Goal: Task Accomplishment & Management: Complete application form

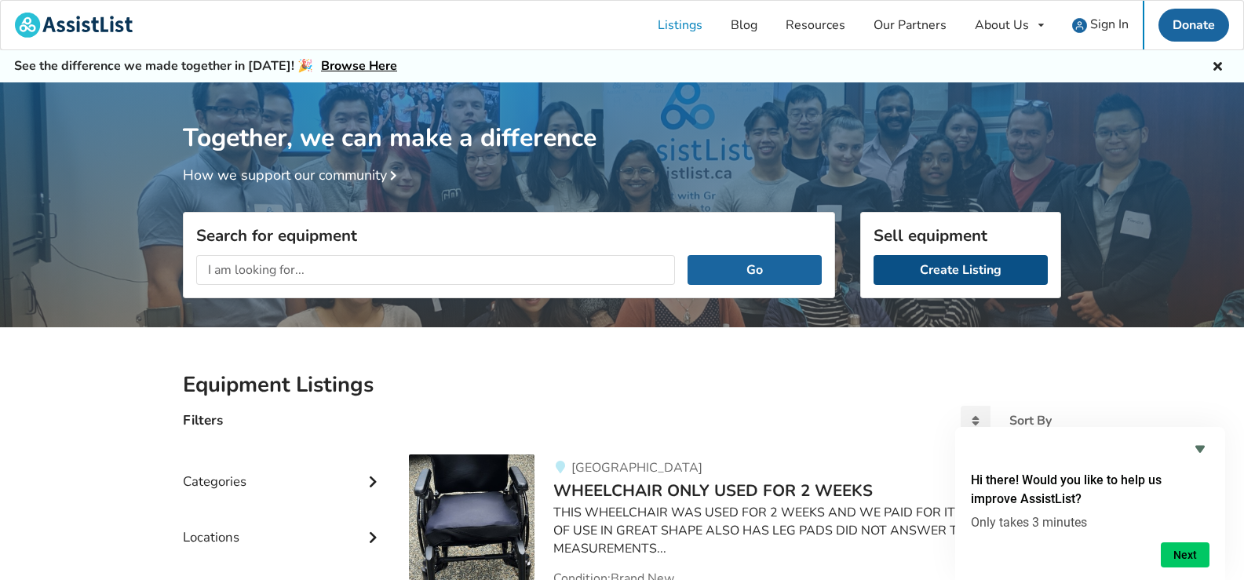
click at [947, 272] on link "Create Listing" at bounding box center [960, 270] width 174 height 30
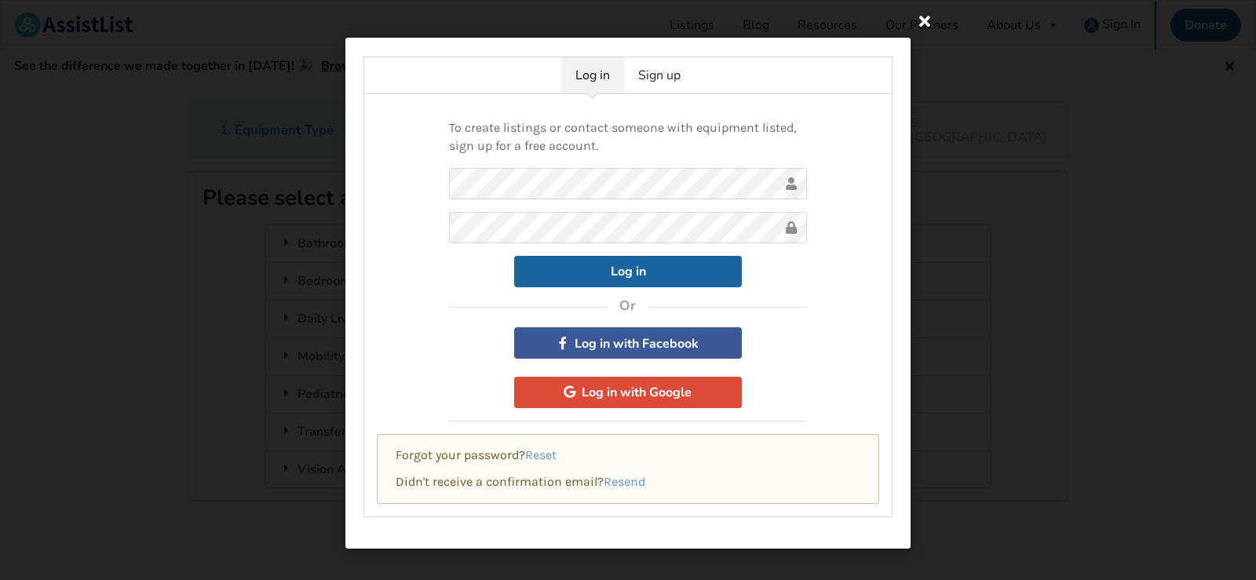
click at [927, 22] on icon at bounding box center [924, 20] width 28 height 28
click at [928, 20] on icon at bounding box center [924, 20] width 28 height 28
